Goal: Transaction & Acquisition: Purchase product/service

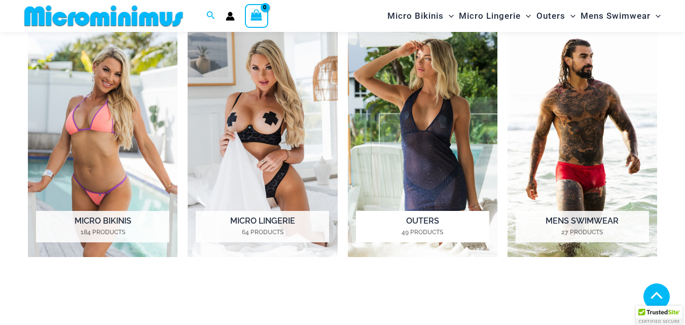
scroll to position [802, 0]
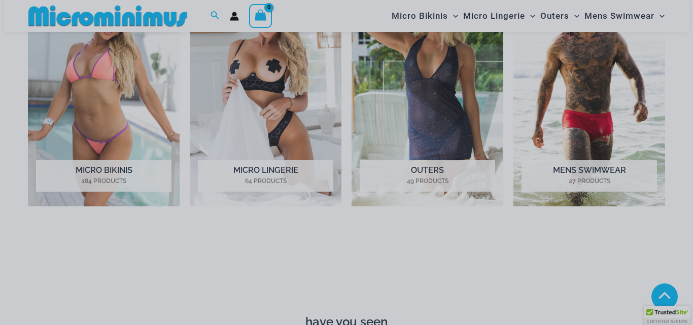
click at [0, 0] on span "You’re this close to unlocking our most daring designs, secret sales, and behin…" at bounding box center [0, 0] width 0 height 0
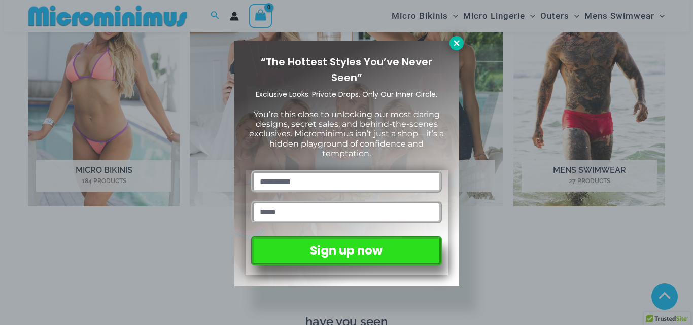
click at [450, 42] on button at bounding box center [456, 43] width 14 height 14
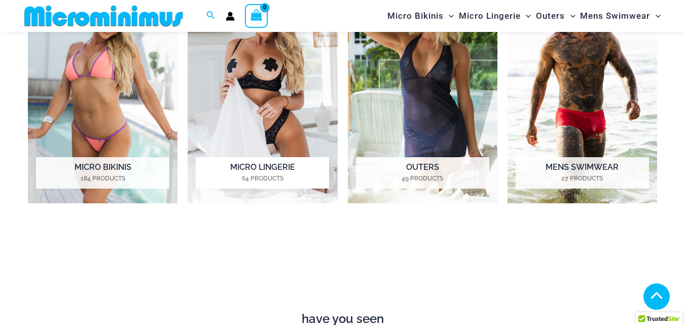
click at [277, 145] on img "Visit product category Micro Lingerie" at bounding box center [263, 88] width 150 height 232
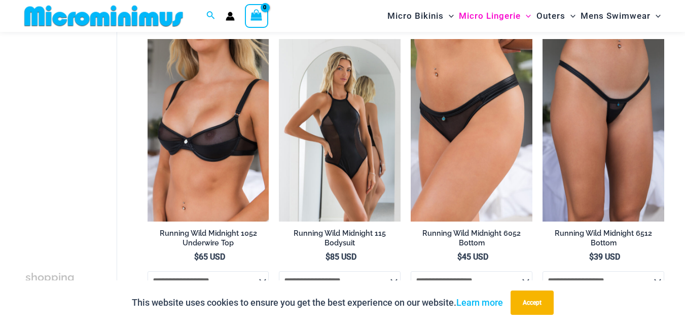
scroll to position [1014, 0]
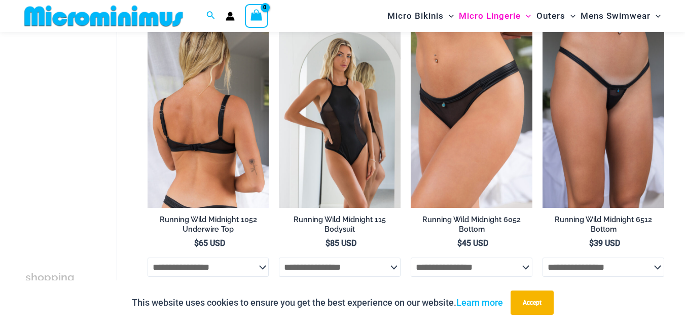
click at [244, 142] on img at bounding box center [209, 116] width 122 height 183
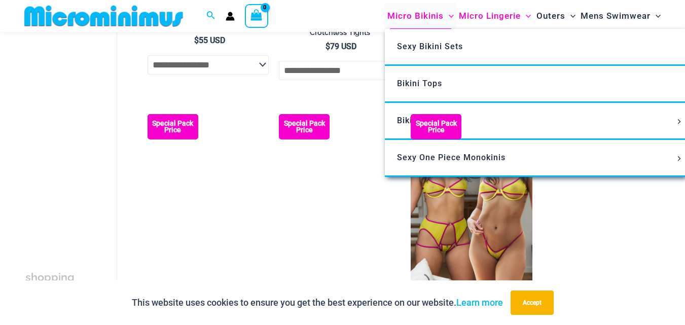
scroll to position [2065, 0]
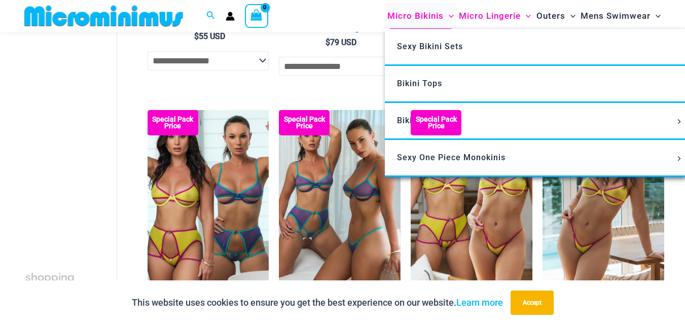
click at [425, 14] on span "Micro Bikinis" at bounding box center [415, 16] width 56 height 26
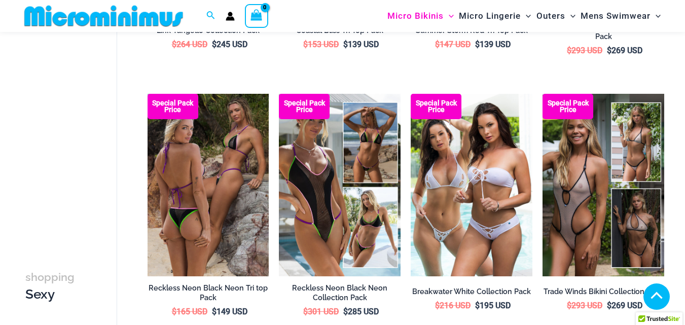
scroll to position [954, 0]
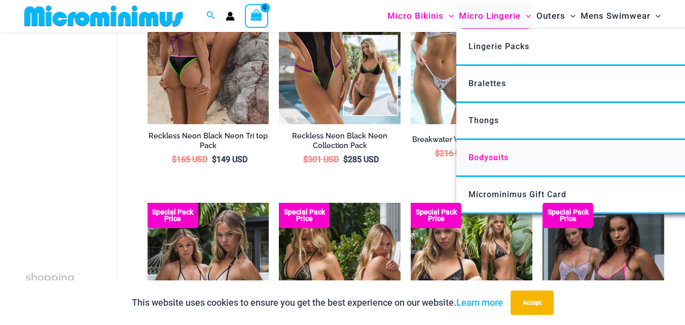
click at [498, 155] on span "Bodysuits" at bounding box center [488, 158] width 40 height 10
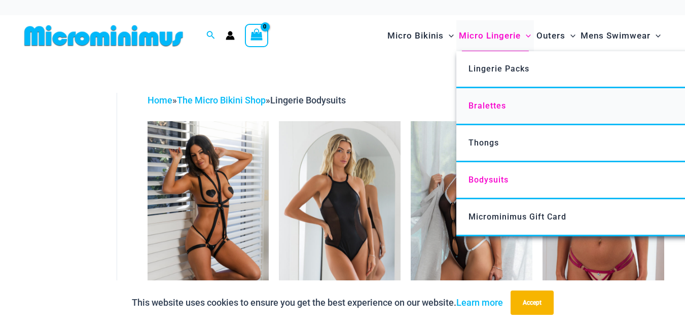
click at [503, 97] on link "Bralettes" at bounding box center [607, 106] width 302 height 37
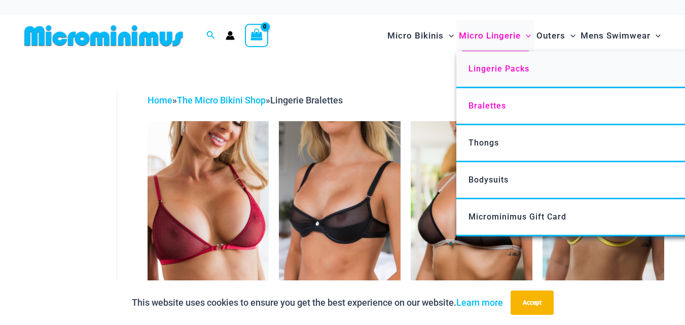
click at [506, 60] on link "Lingerie Packs" at bounding box center [607, 69] width 302 height 37
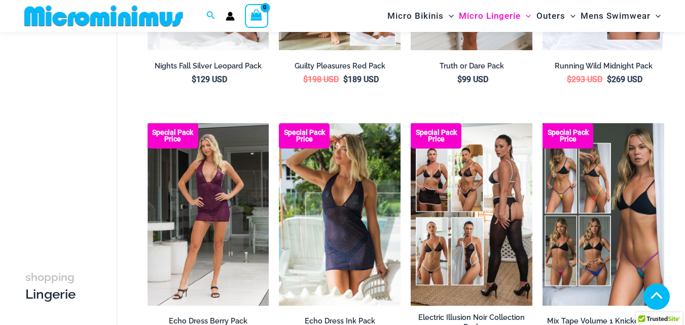
scroll to position [244, 0]
